Goal: Leave review/rating: Share an evaluation or opinion about a product, service, or content

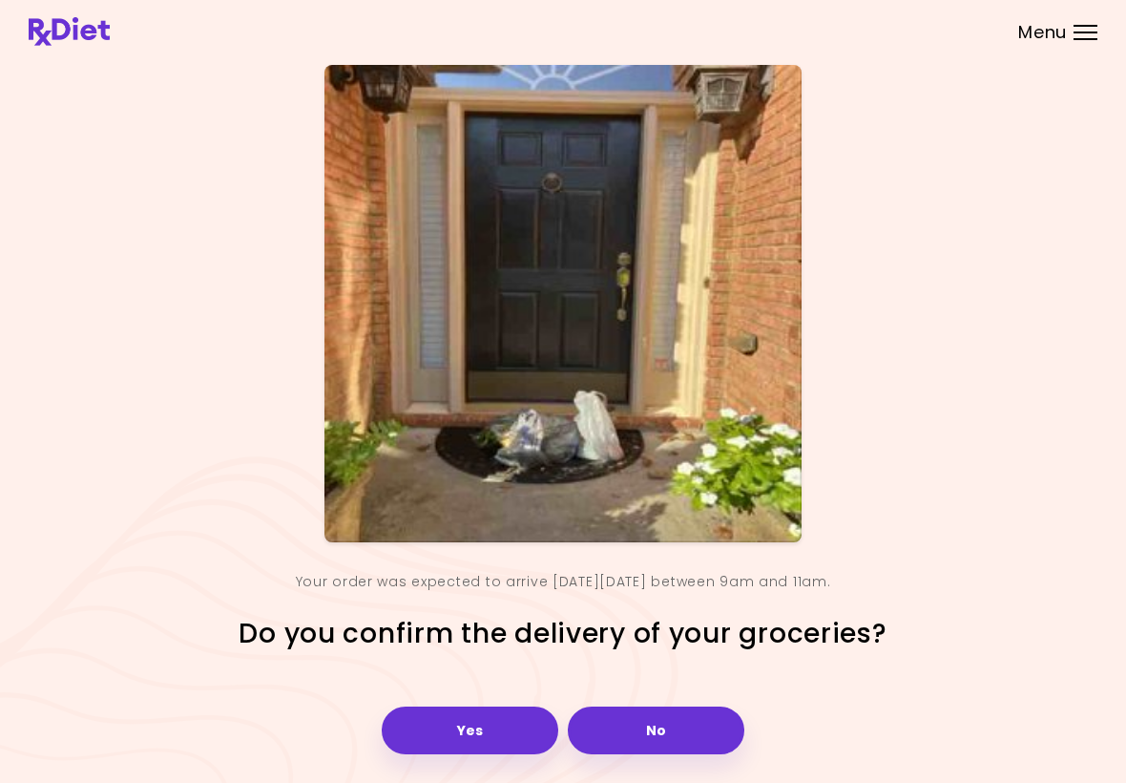
click at [448, 732] on button "Yes" at bounding box center [470, 730] width 177 height 48
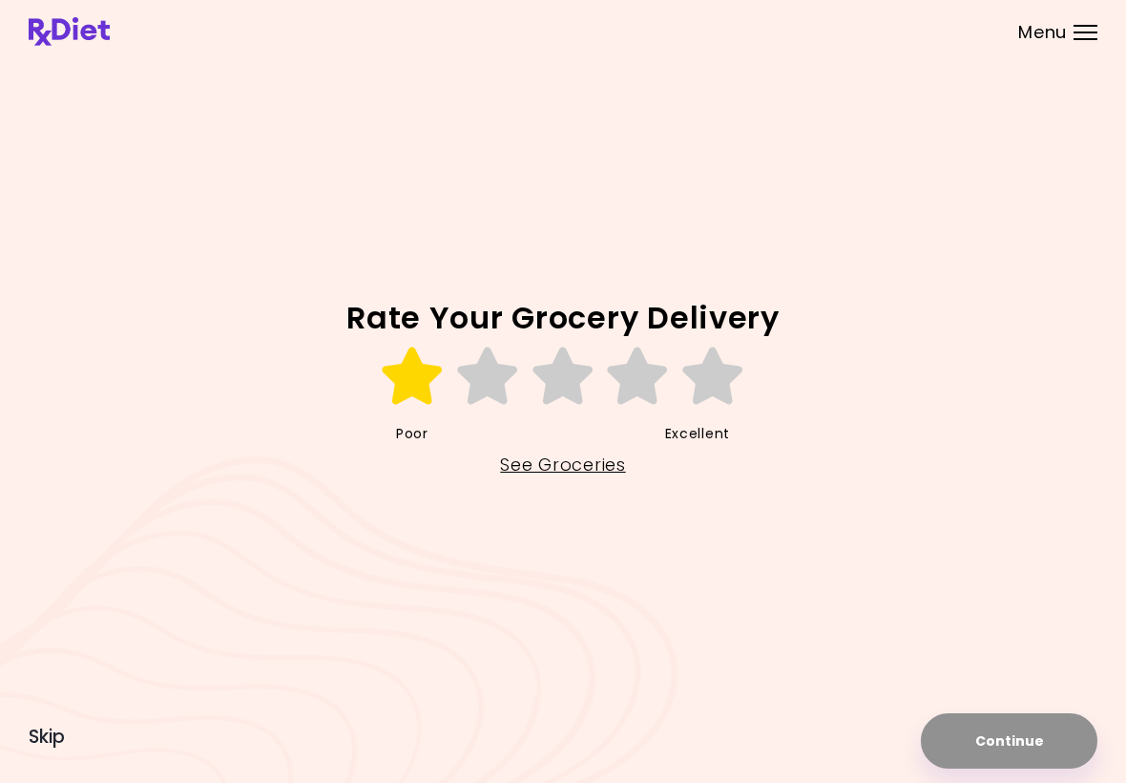
click at [407, 381] on icon at bounding box center [413, 375] width 66 height 57
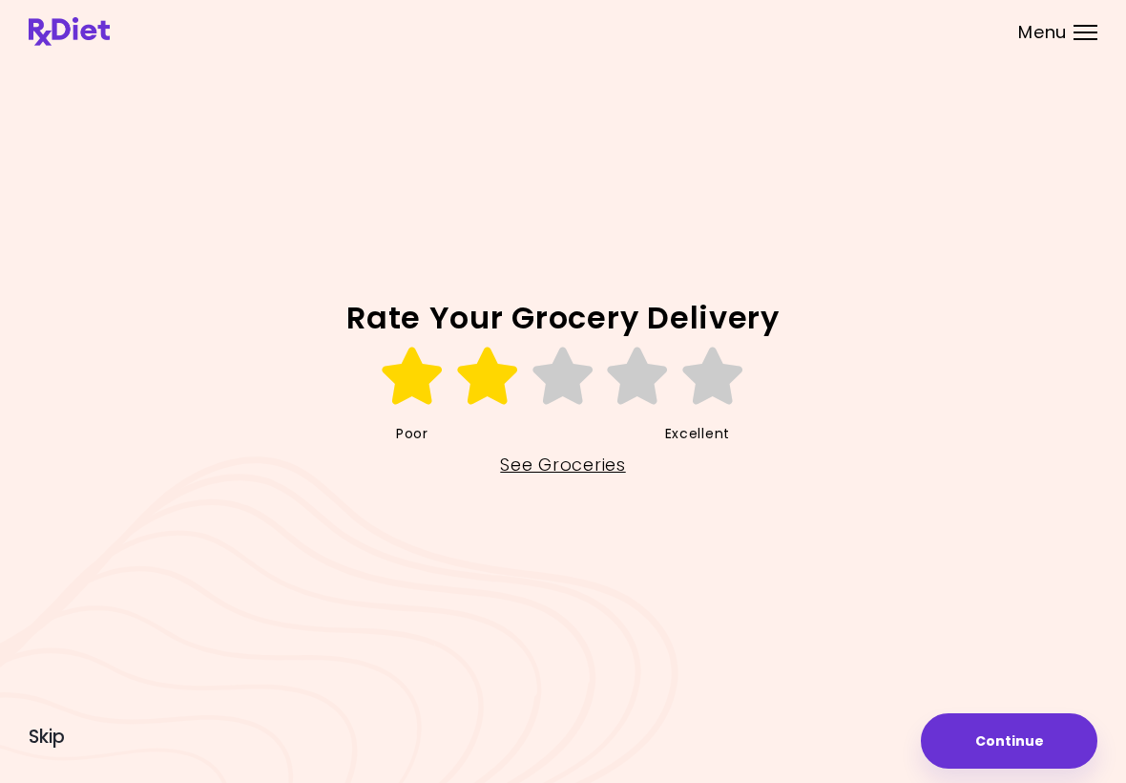
click at [481, 379] on icon at bounding box center [488, 375] width 66 height 57
click at [556, 385] on icon at bounding box center [564, 375] width 66 height 57
click at [628, 377] on icon at bounding box center [638, 375] width 66 height 57
click at [715, 374] on icon at bounding box center [714, 375] width 66 height 57
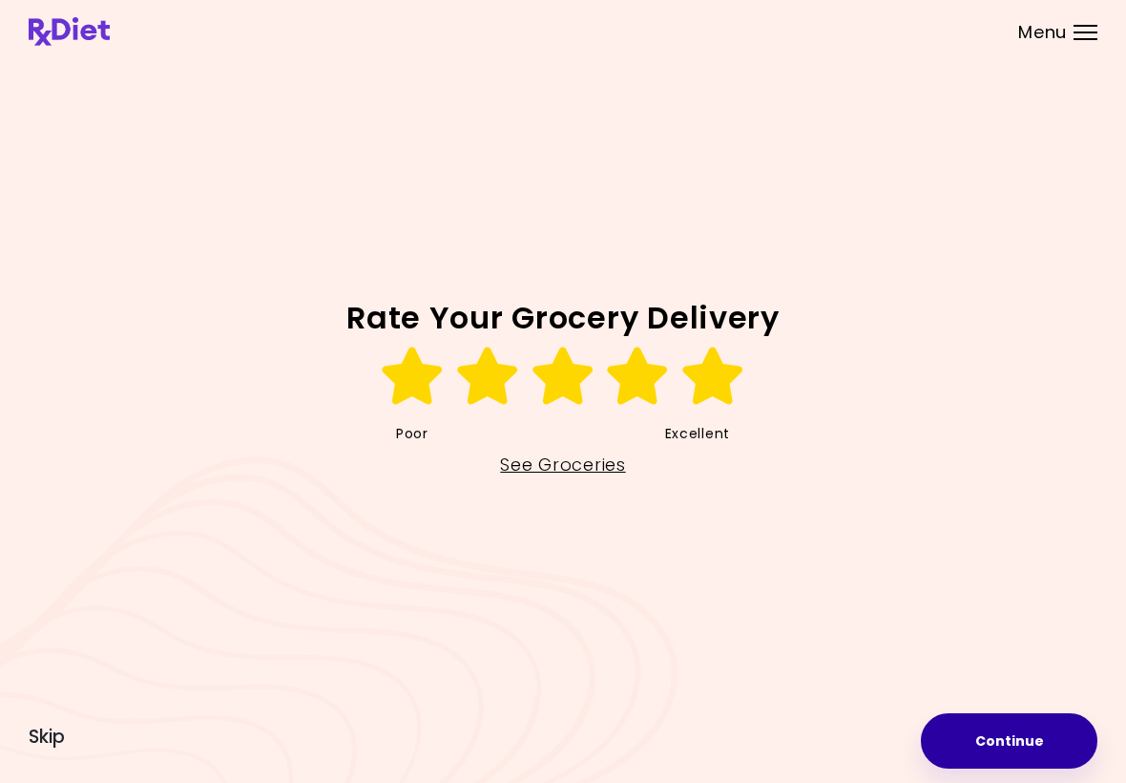
click at [1033, 723] on button "Continue" at bounding box center [1009, 740] width 177 height 55
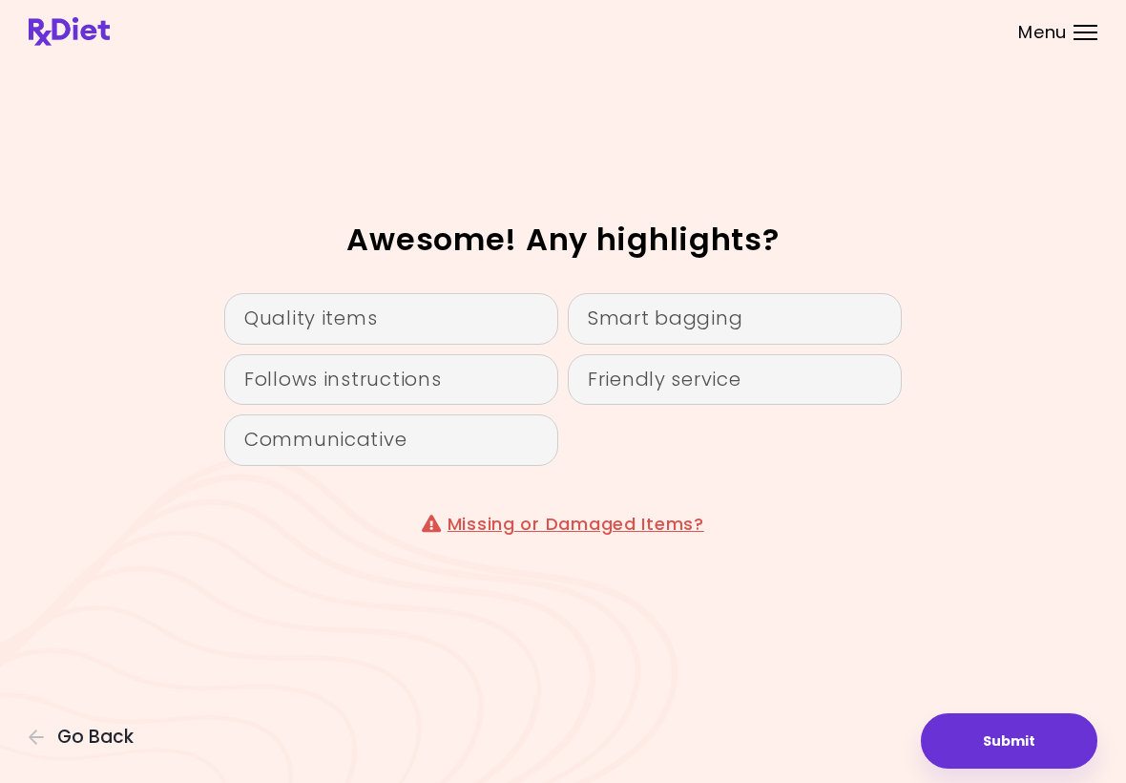
click at [284, 333] on div "Quality items" at bounding box center [391, 319] width 334 height 52
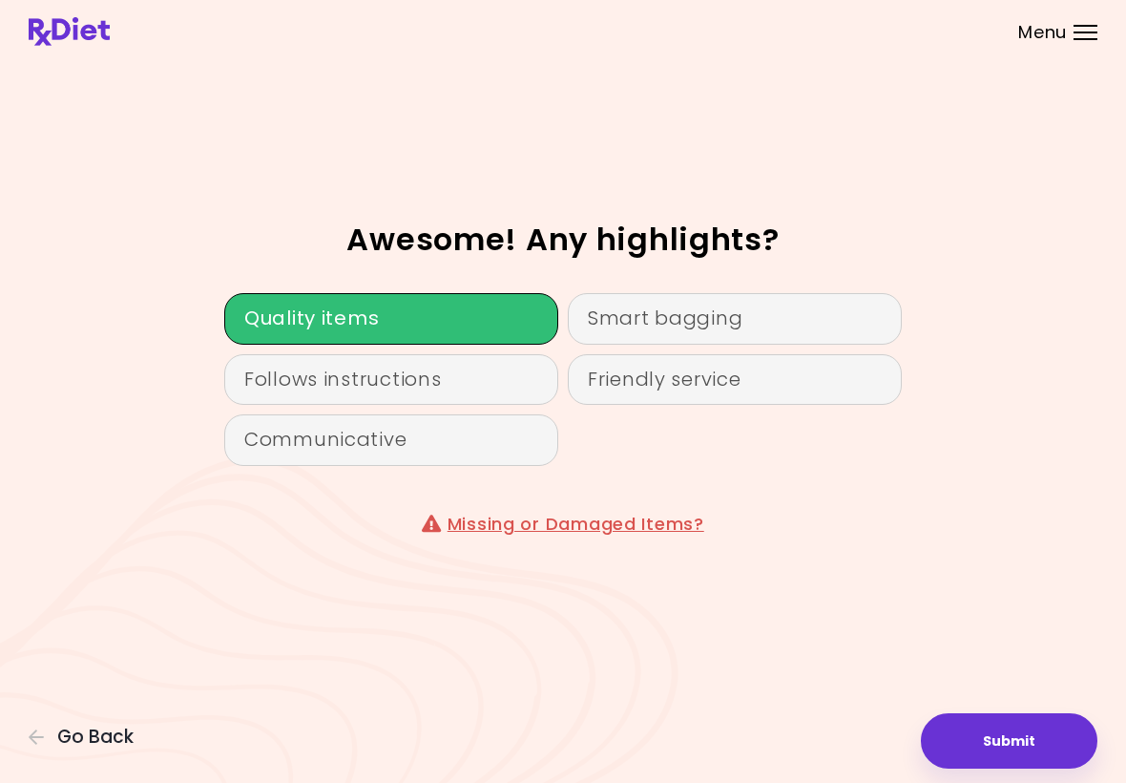
click at [318, 452] on div "Communicative" at bounding box center [391, 440] width 334 height 52
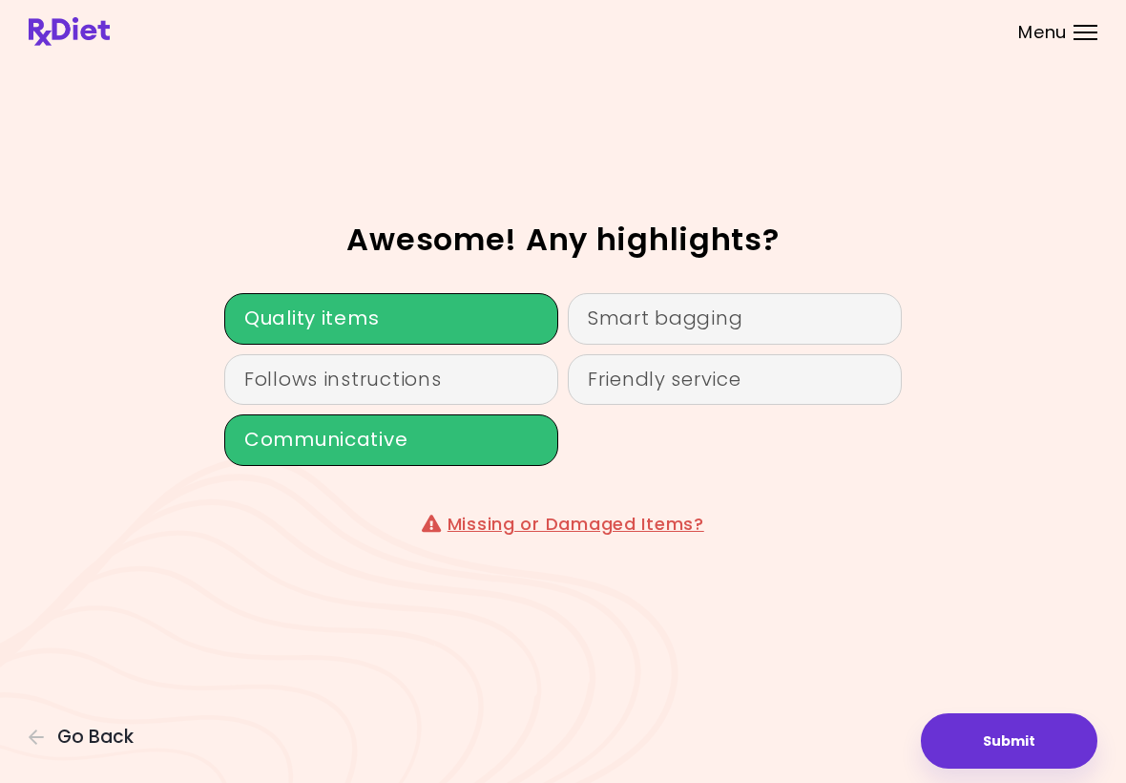
click at [616, 391] on div "Friendly service" at bounding box center [735, 380] width 334 height 52
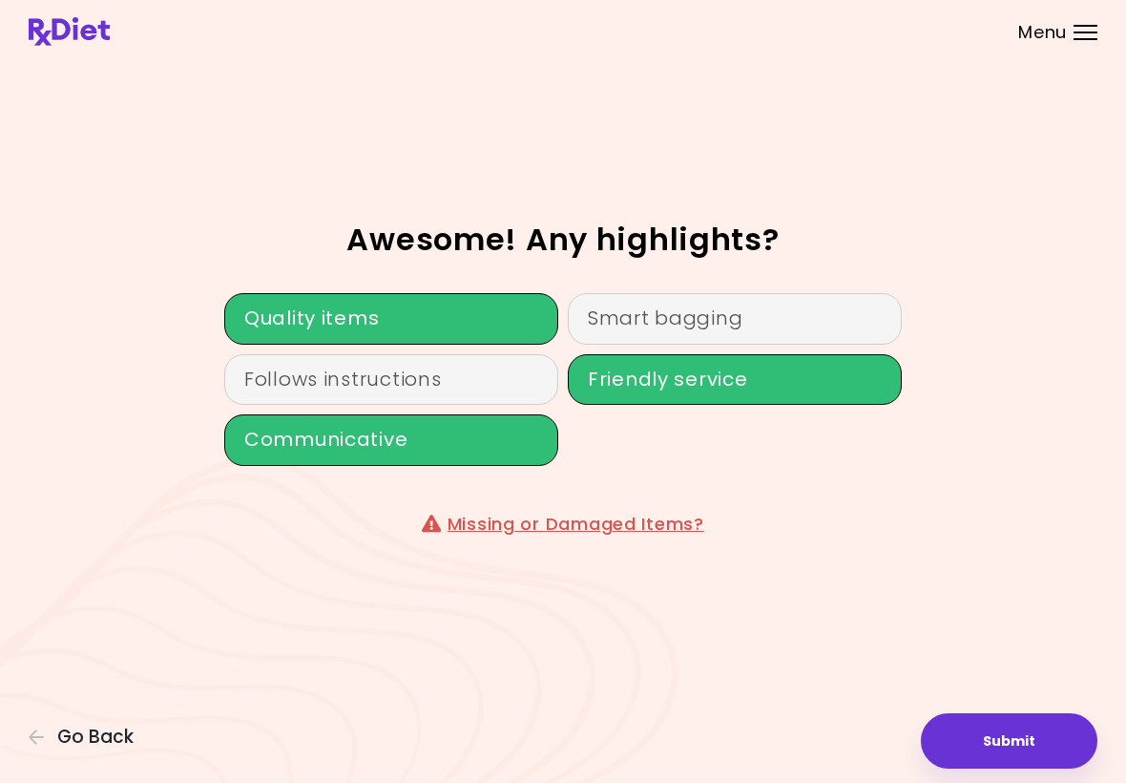
click at [614, 323] on div "Smart bagging" at bounding box center [735, 319] width 334 height 52
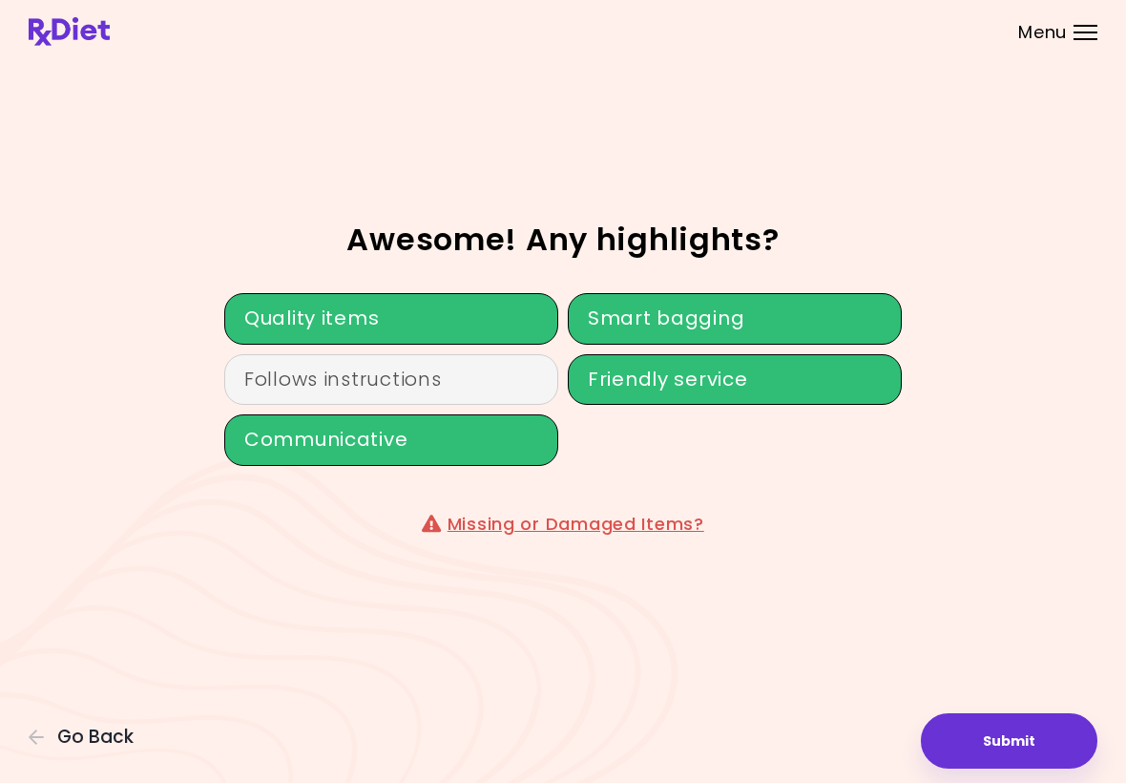
click at [992, 753] on button "Submit" at bounding box center [1009, 740] width 177 height 55
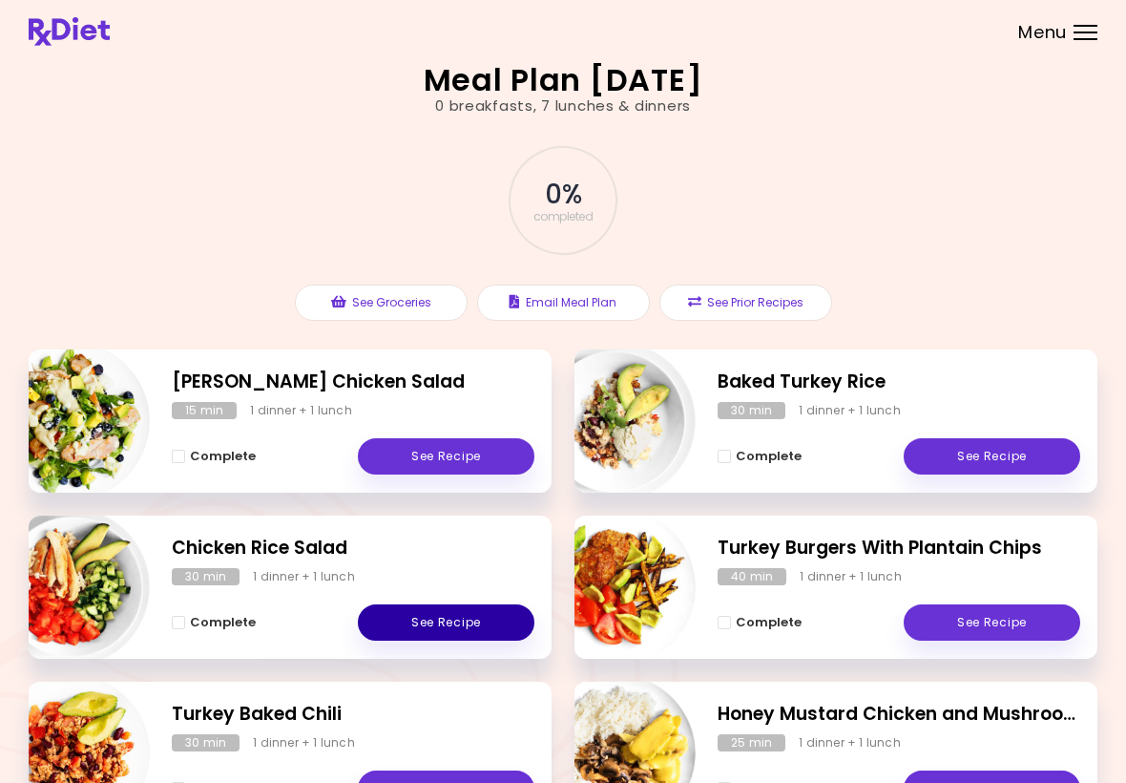
click at [405, 620] on link "See Recipe" at bounding box center [446, 622] width 177 height 36
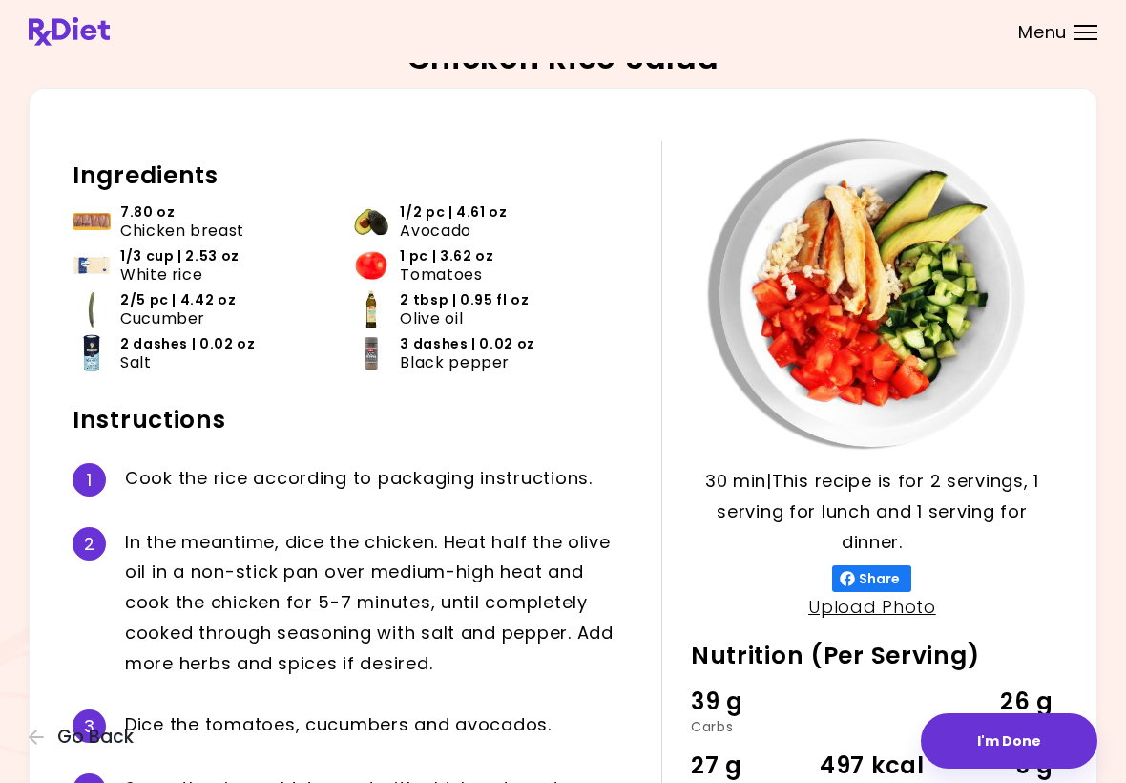
scroll to position [25, 0]
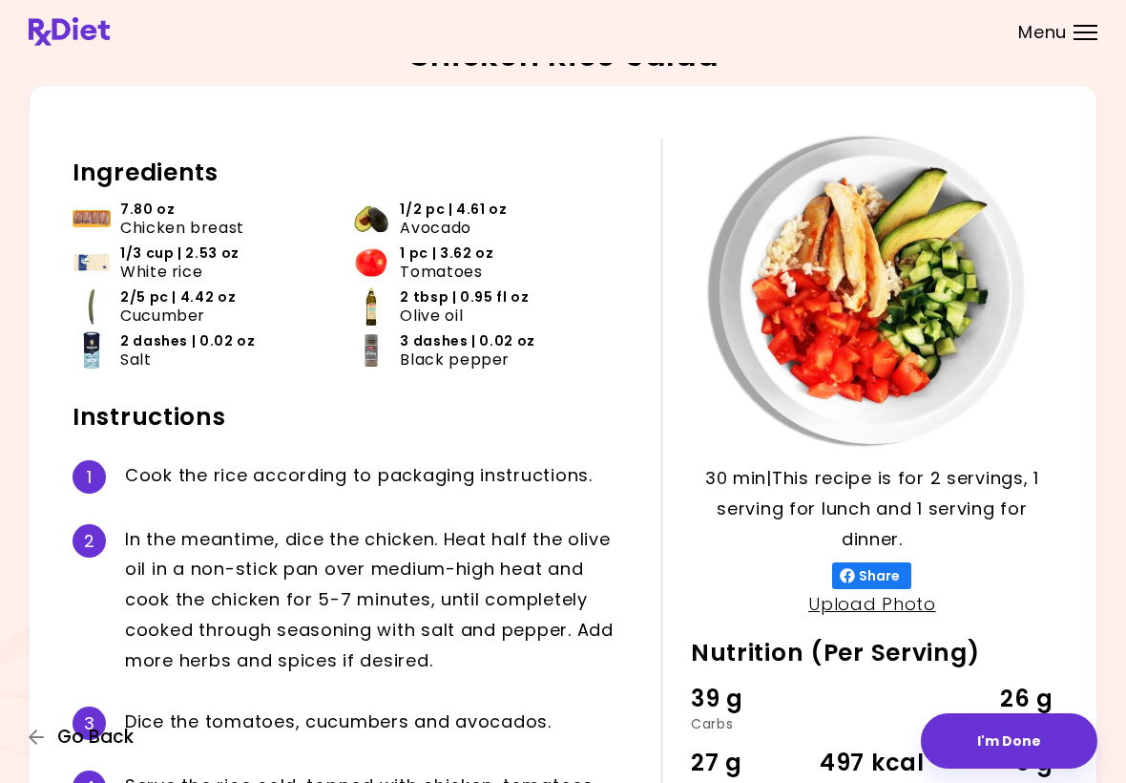
click at [35, 728] on icon "button" at bounding box center [37, 736] width 17 height 17
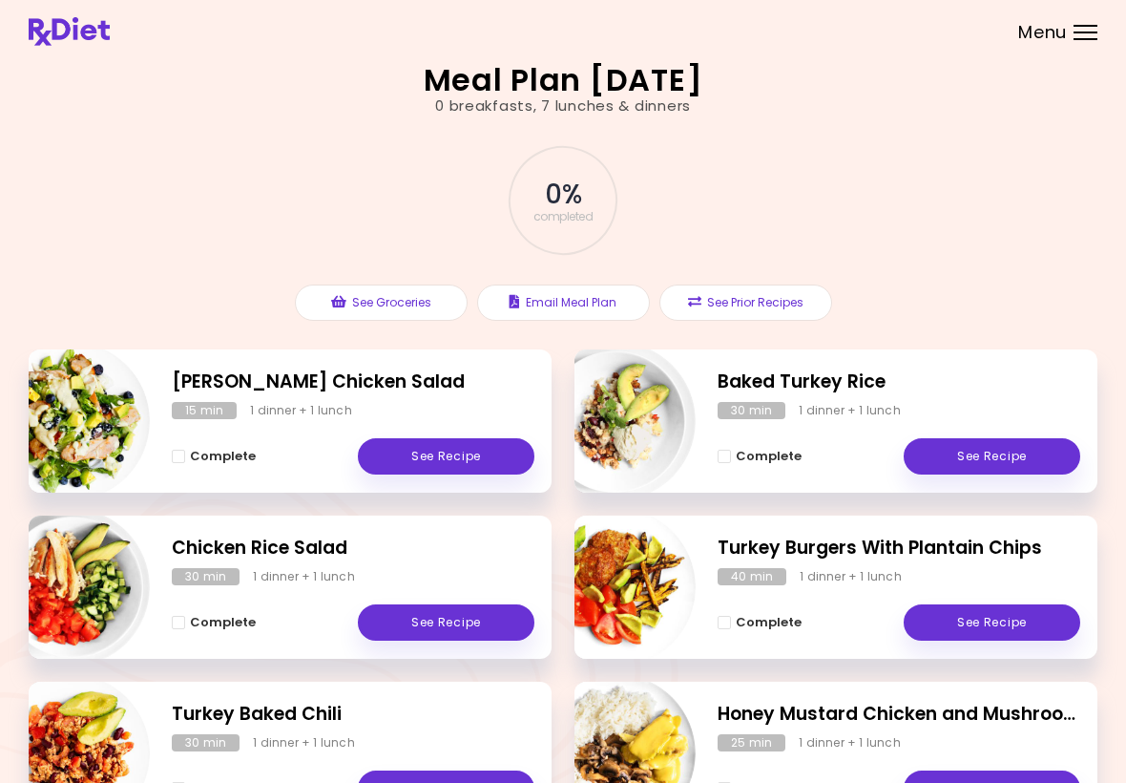
click at [398, 457] on link "See Recipe" at bounding box center [446, 456] width 177 height 36
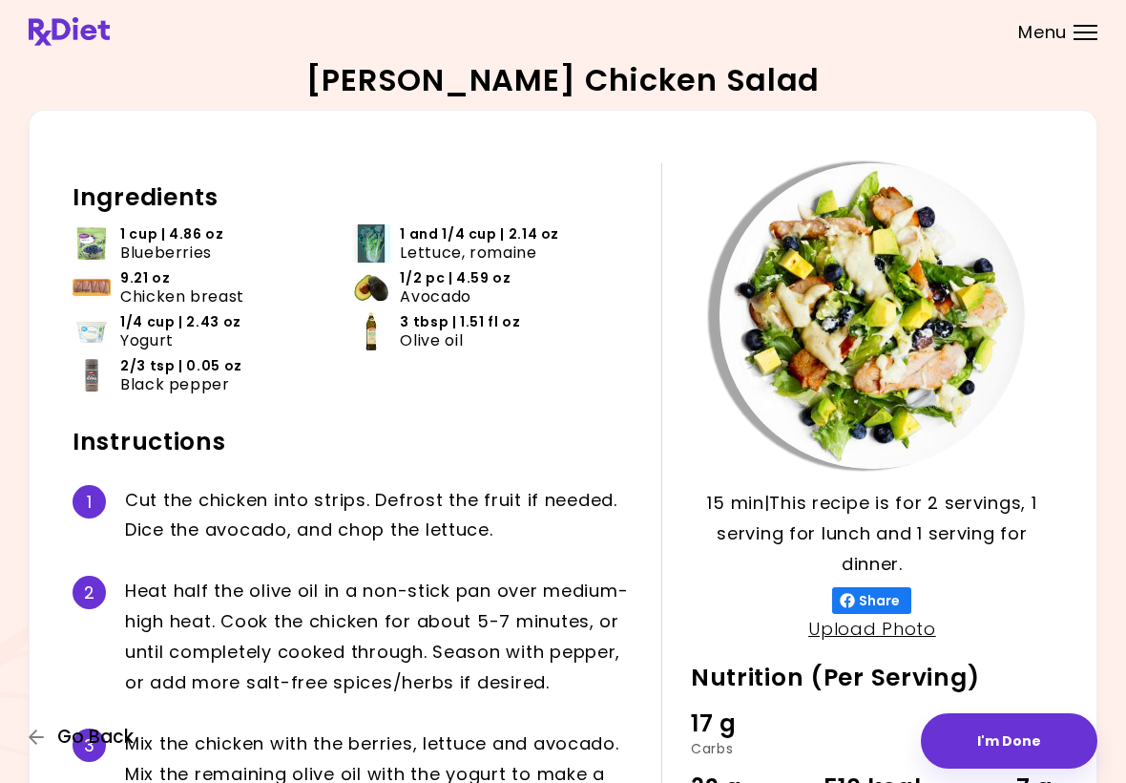
click at [45, 740] on icon "button" at bounding box center [37, 736] width 17 height 17
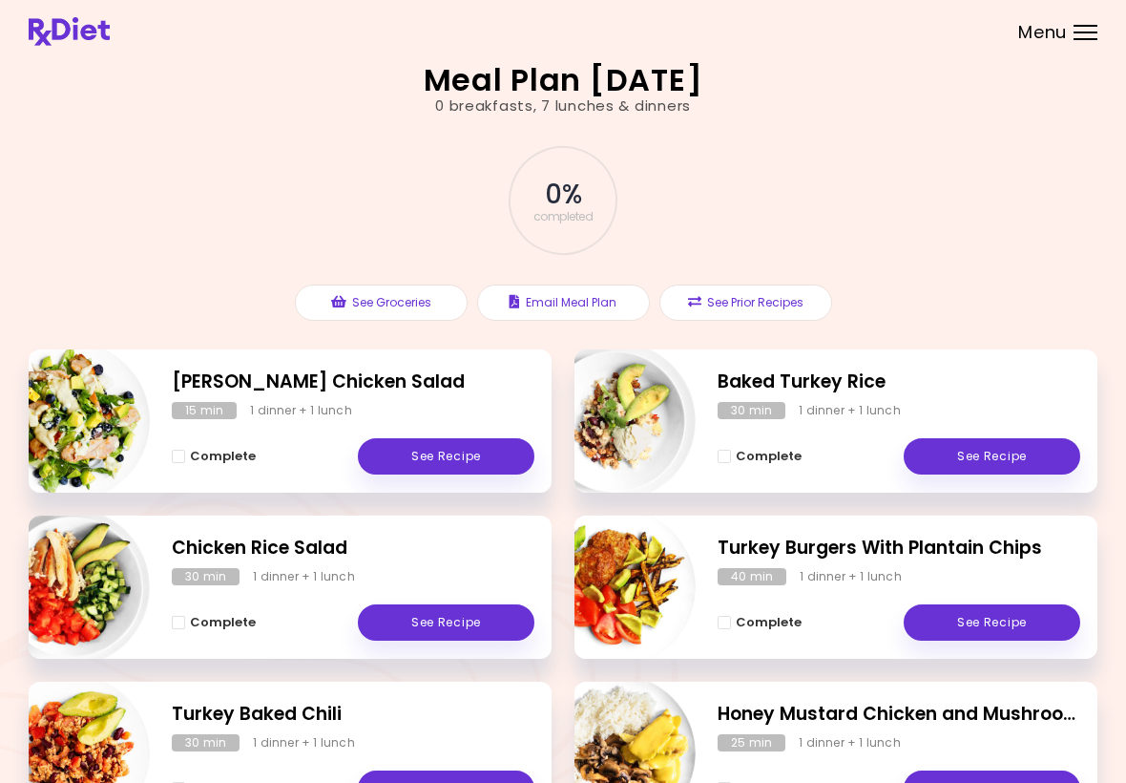
click at [939, 618] on link "See Recipe" at bounding box center [992, 622] width 177 height 36
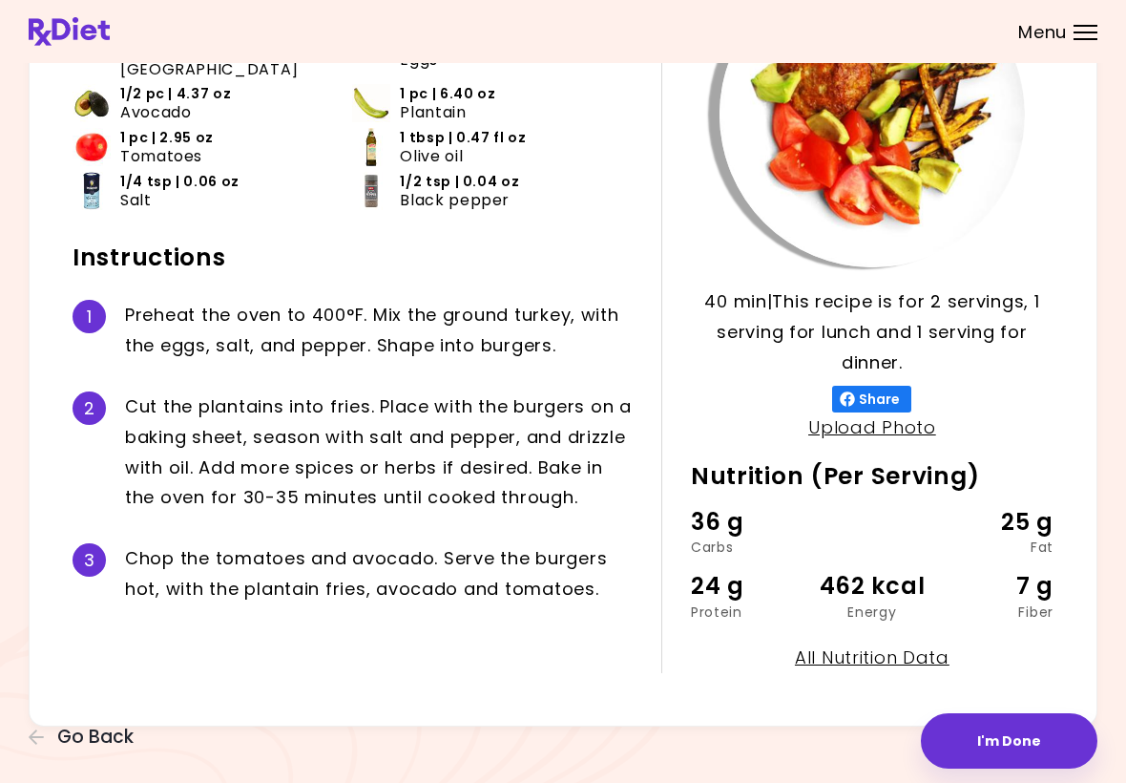
scroll to position [203, 0]
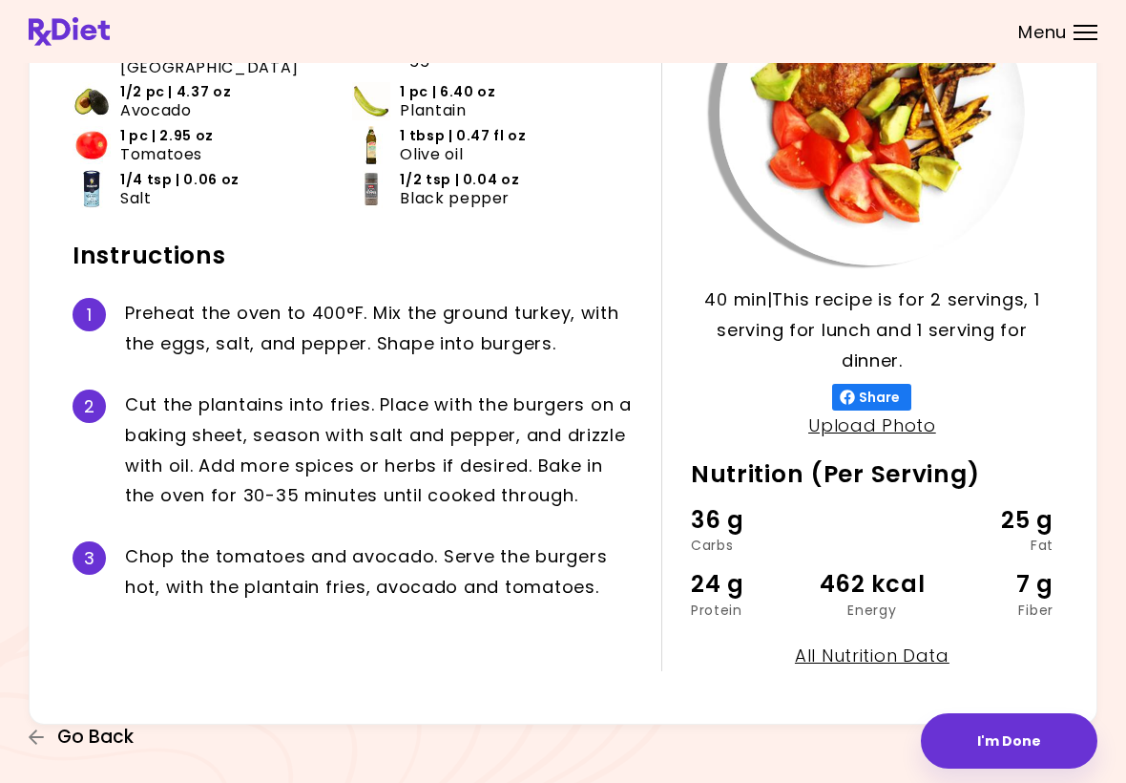
click at [84, 745] on span "Go Back" at bounding box center [95, 736] width 76 height 21
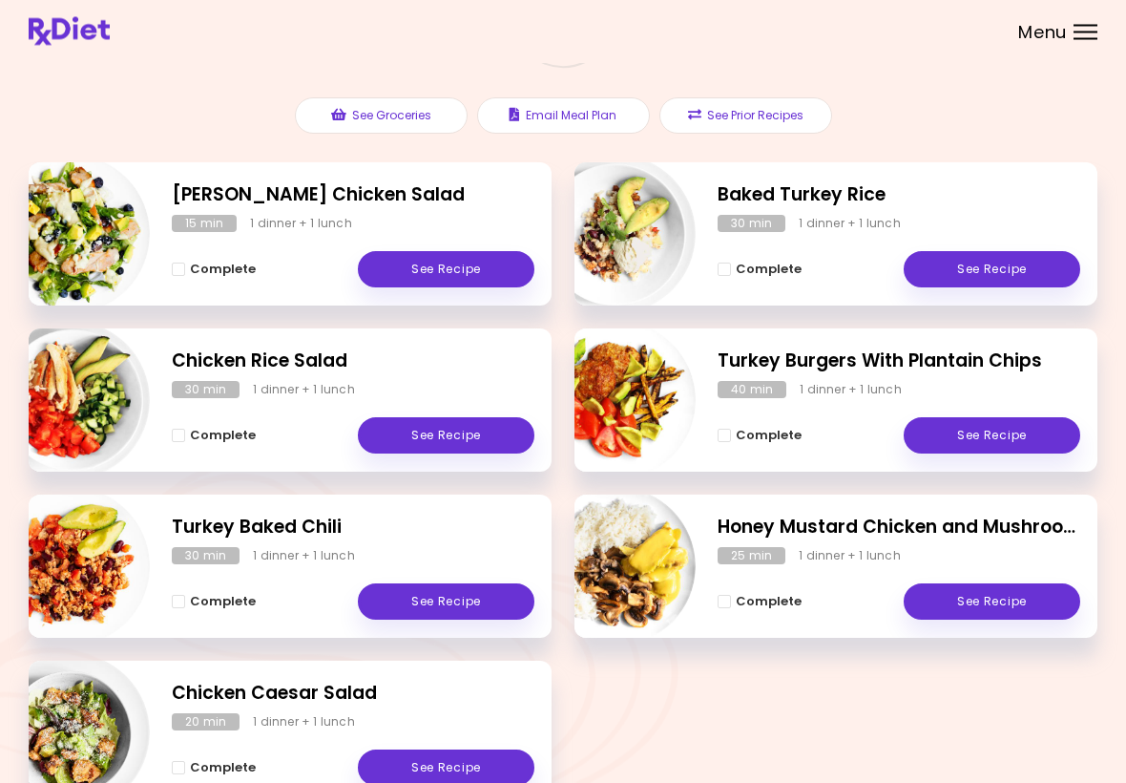
scroll to position [188, 0]
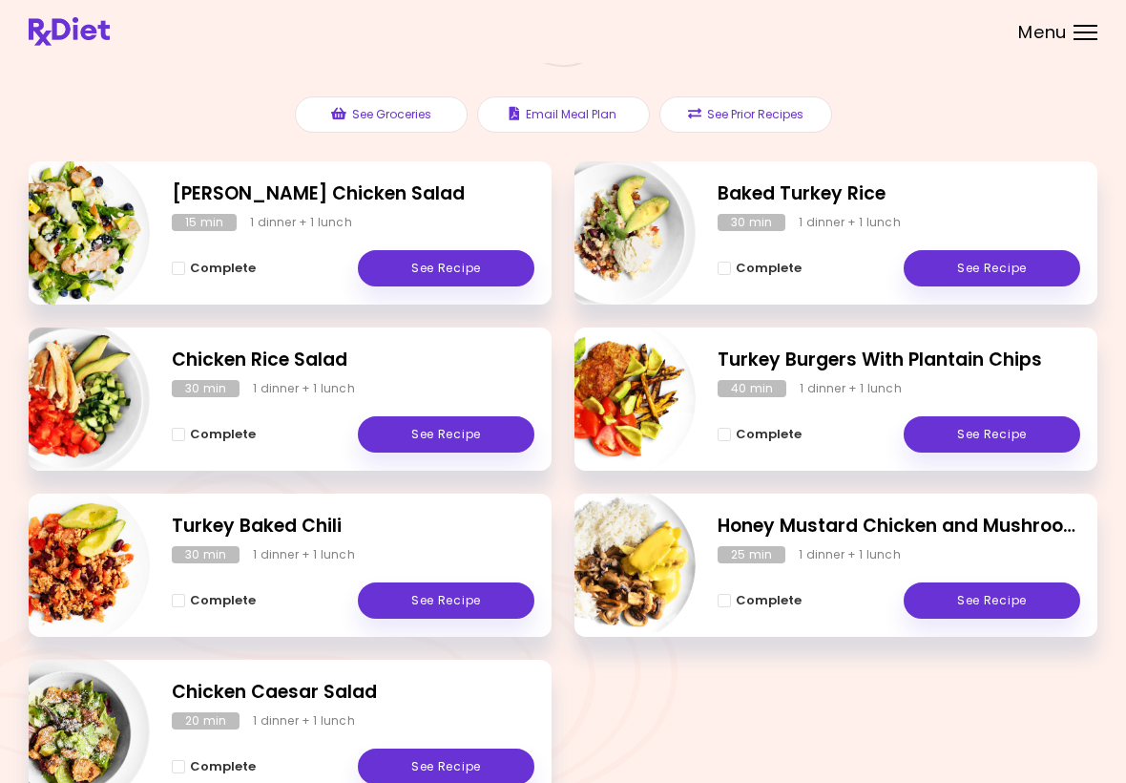
click at [69, 623] on img "Info - Turkey Baked Chili" at bounding box center [70, 565] width 158 height 158
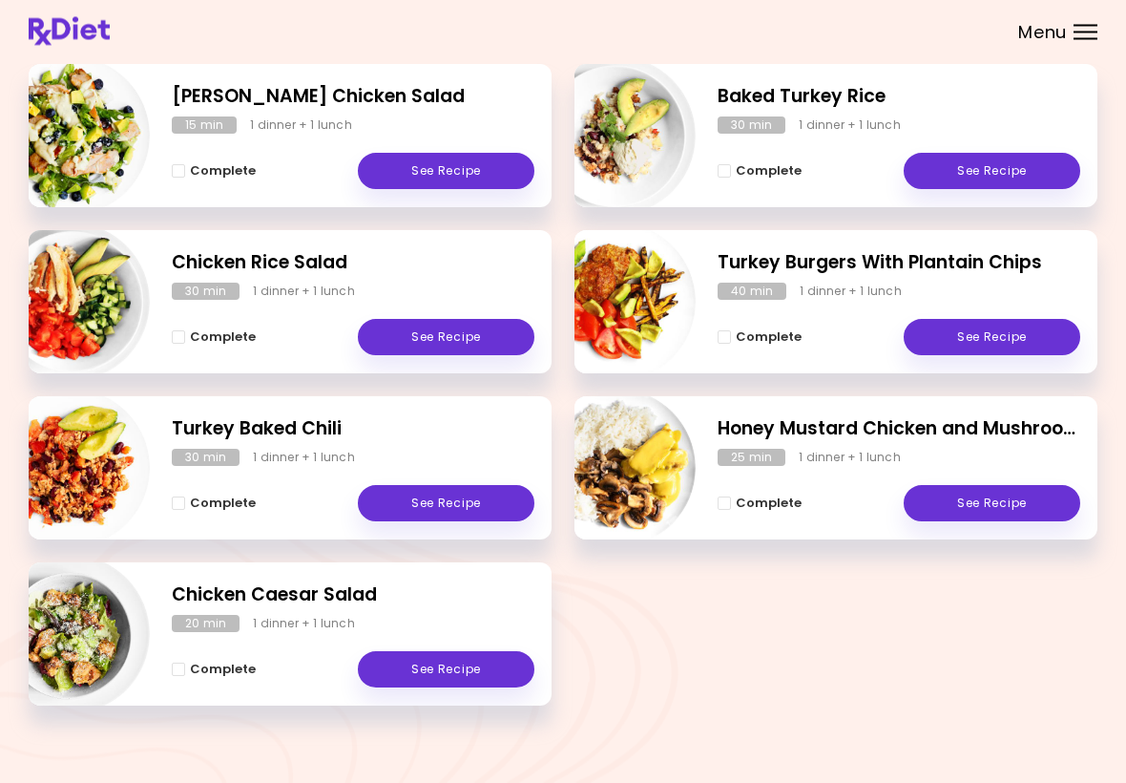
scroll to position [295, 0]
